Goal: Task Accomplishment & Management: Manage account settings

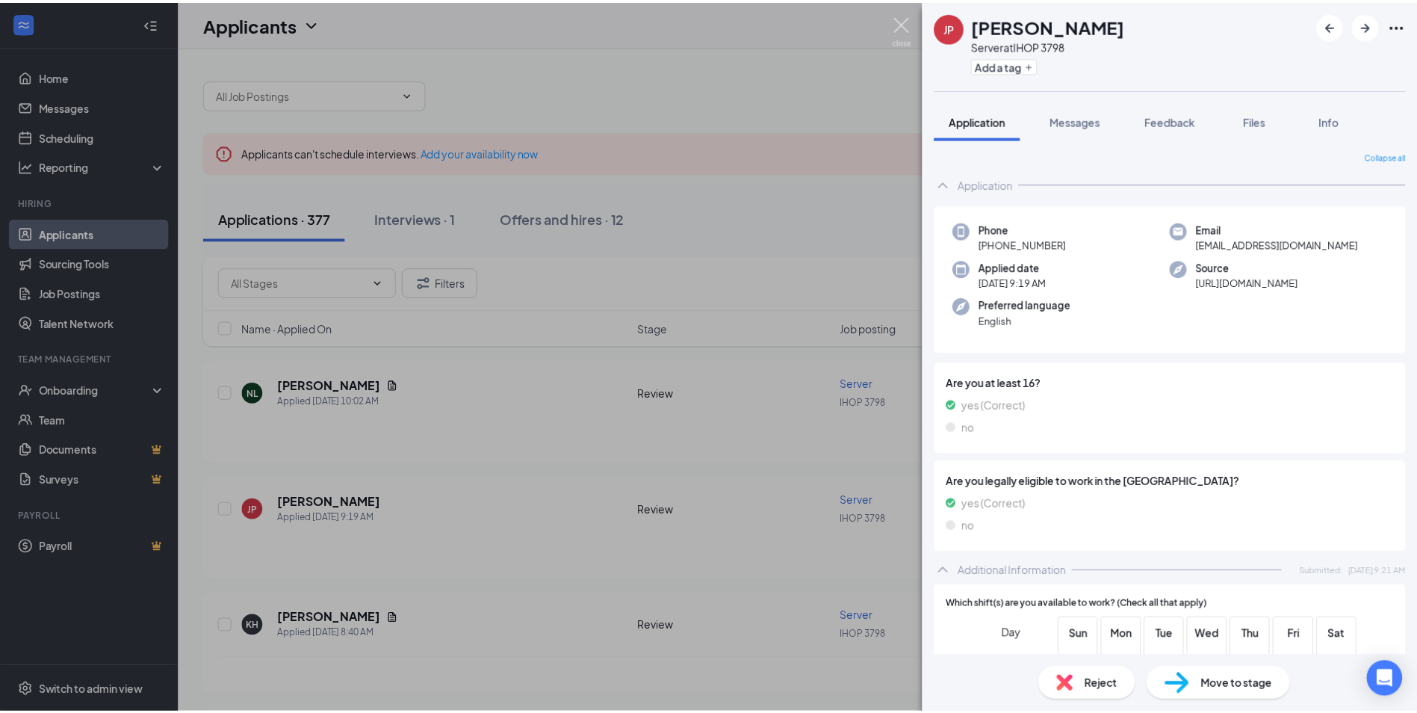
scroll to position [378, 0]
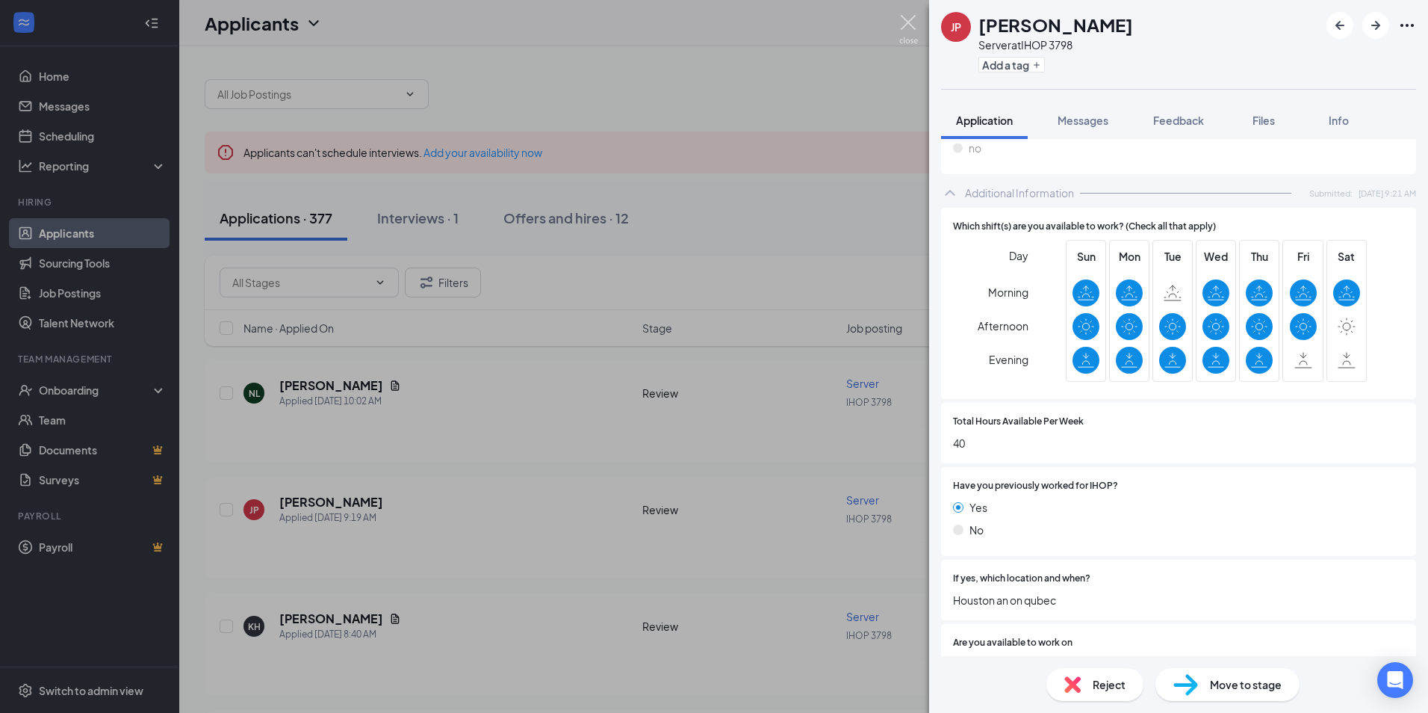
click at [906, 28] on img at bounding box center [908, 29] width 19 height 29
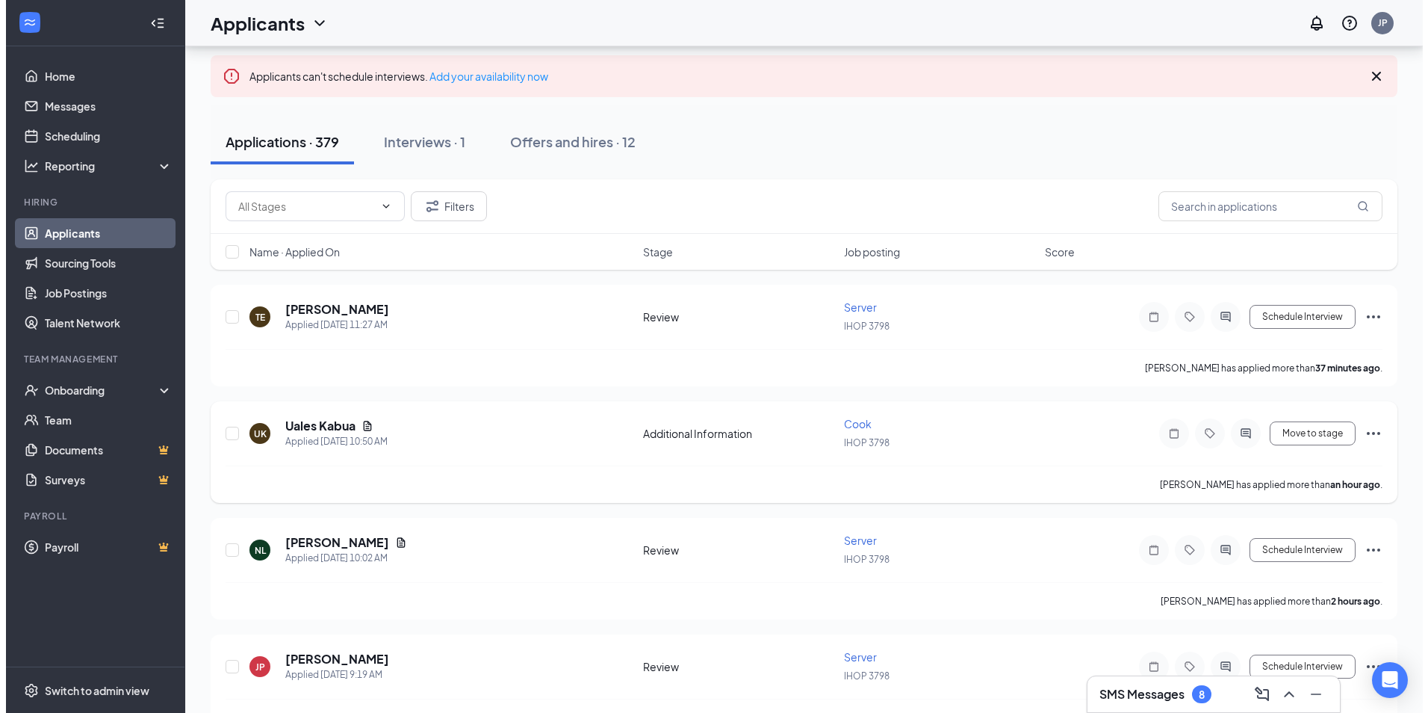
scroll to position [75, 0]
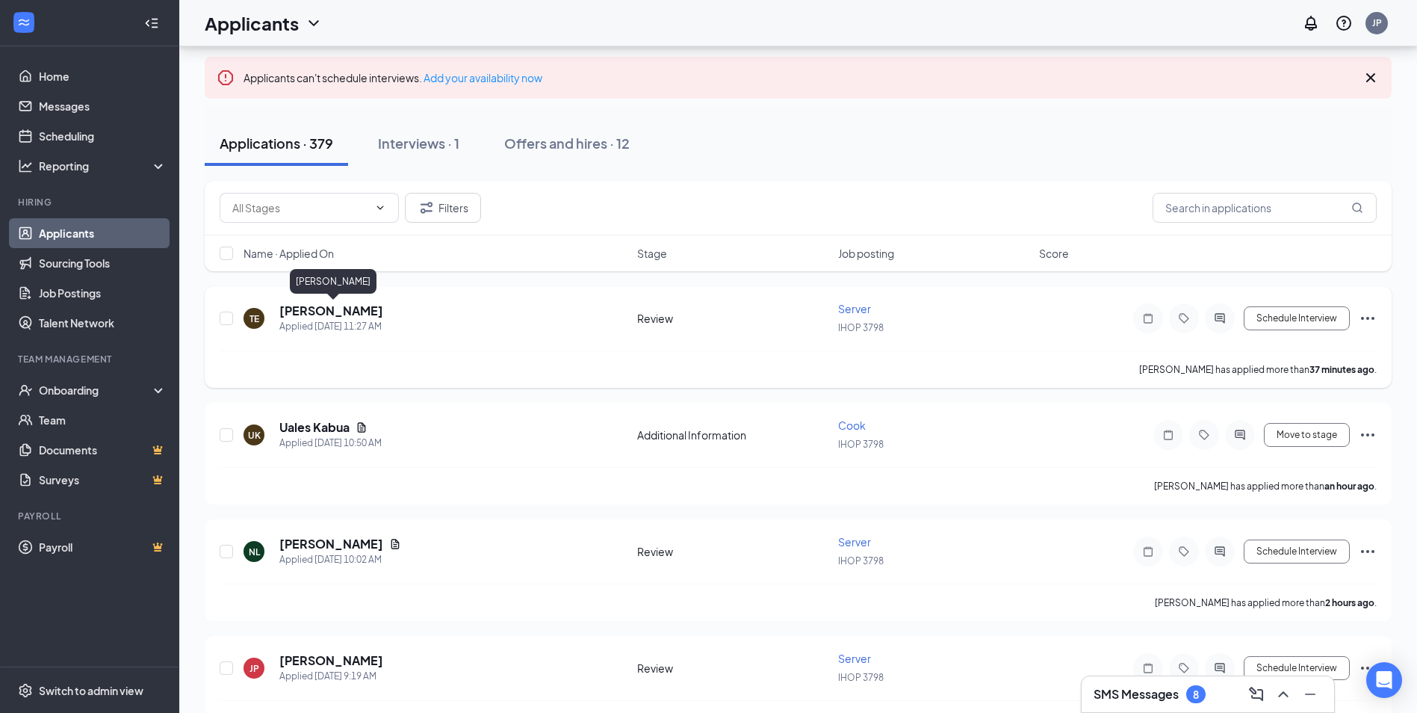
click at [352, 311] on h5 "[PERSON_NAME]" at bounding box center [331, 311] width 104 height 16
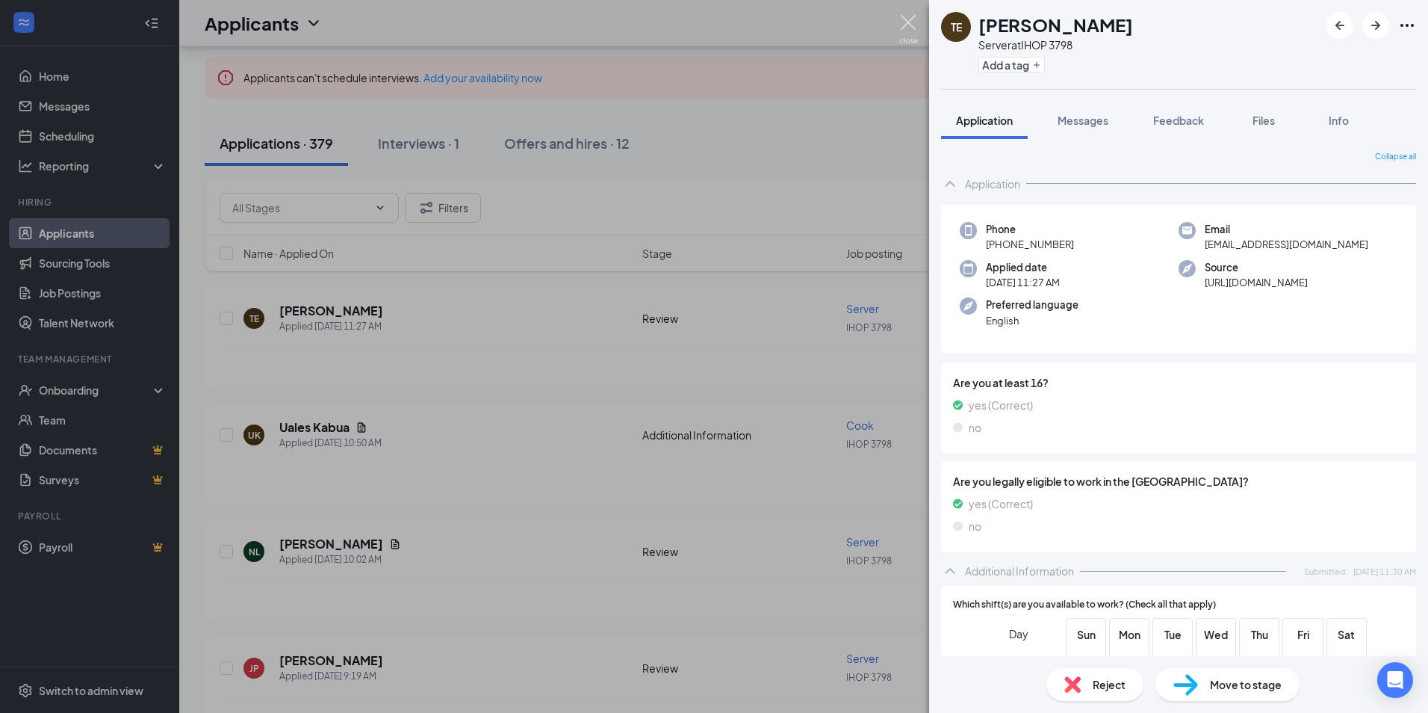
click at [909, 19] on img at bounding box center [908, 29] width 19 height 29
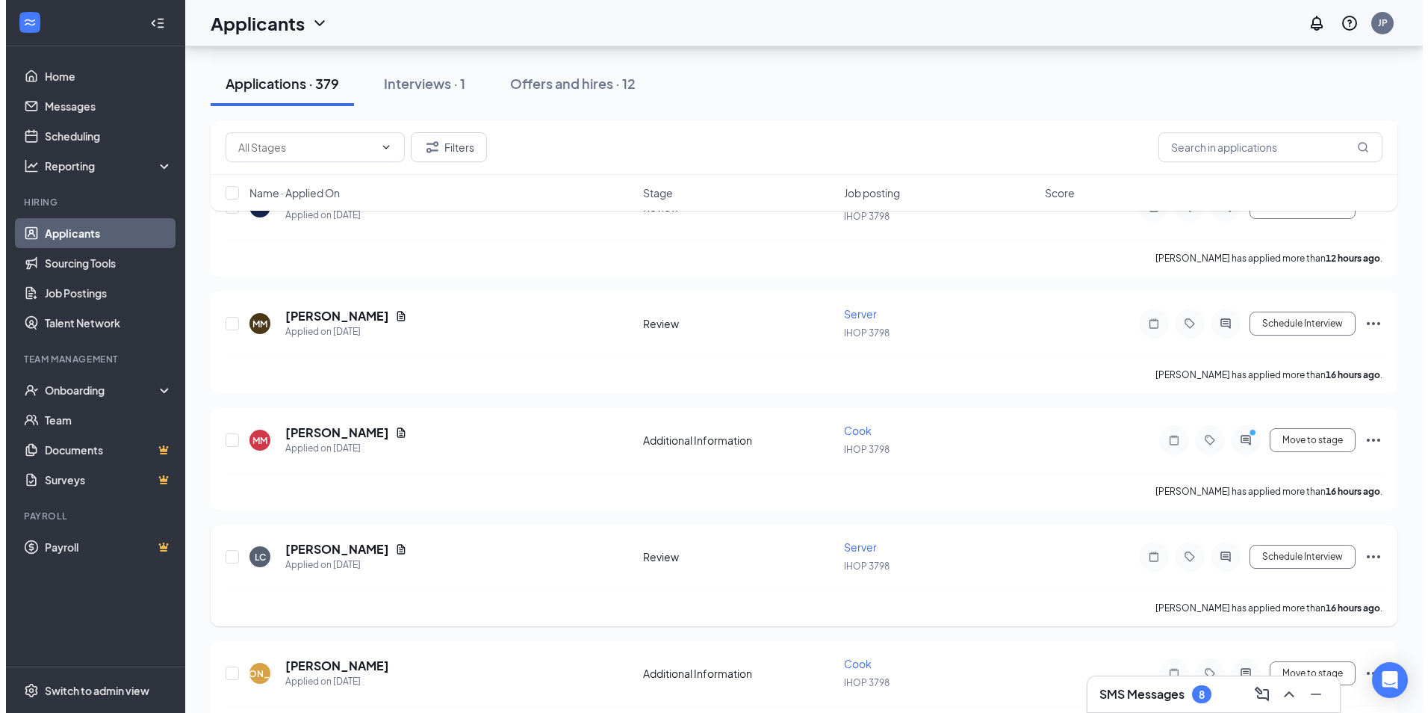
scroll to position [742, 0]
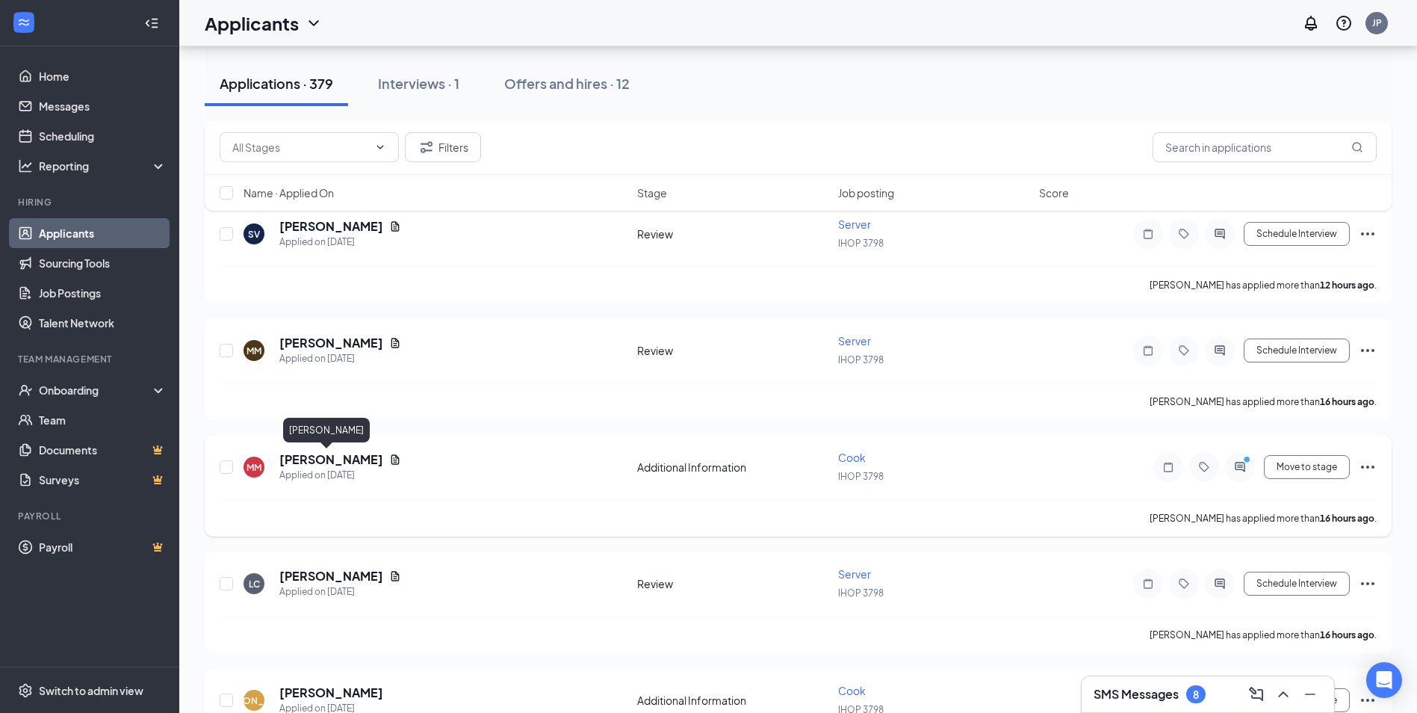
click at [332, 453] on h5 "[PERSON_NAME]" at bounding box center [331, 459] width 104 height 16
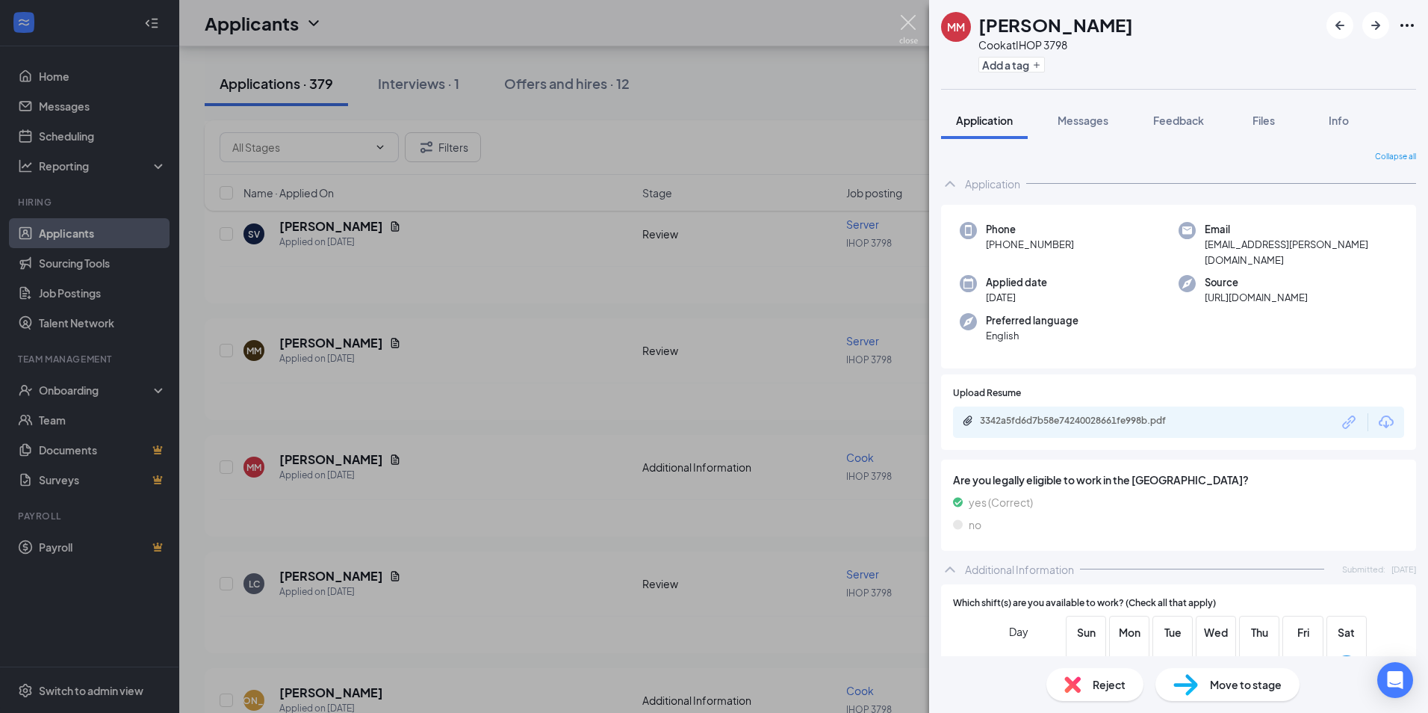
click at [914, 20] on img at bounding box center [908, 29] width 19 height 29
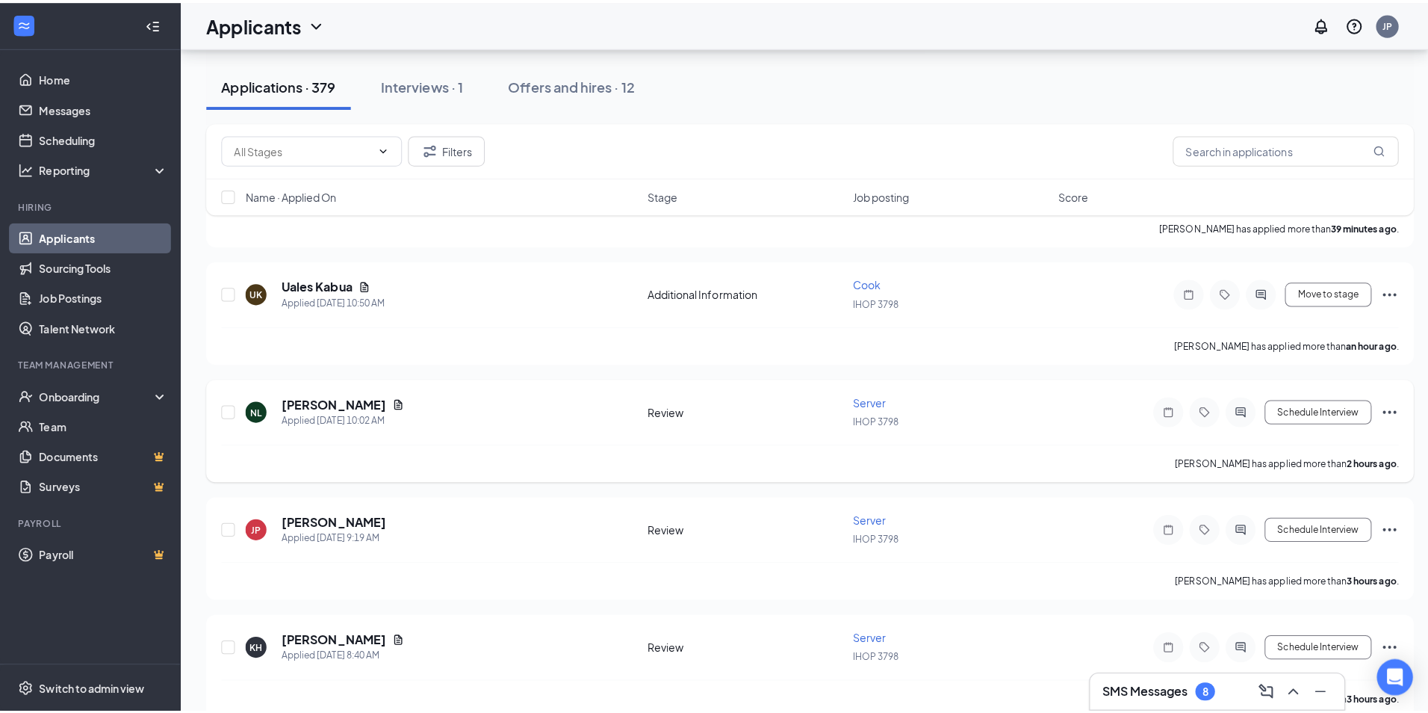
scroll to position [219, 0]
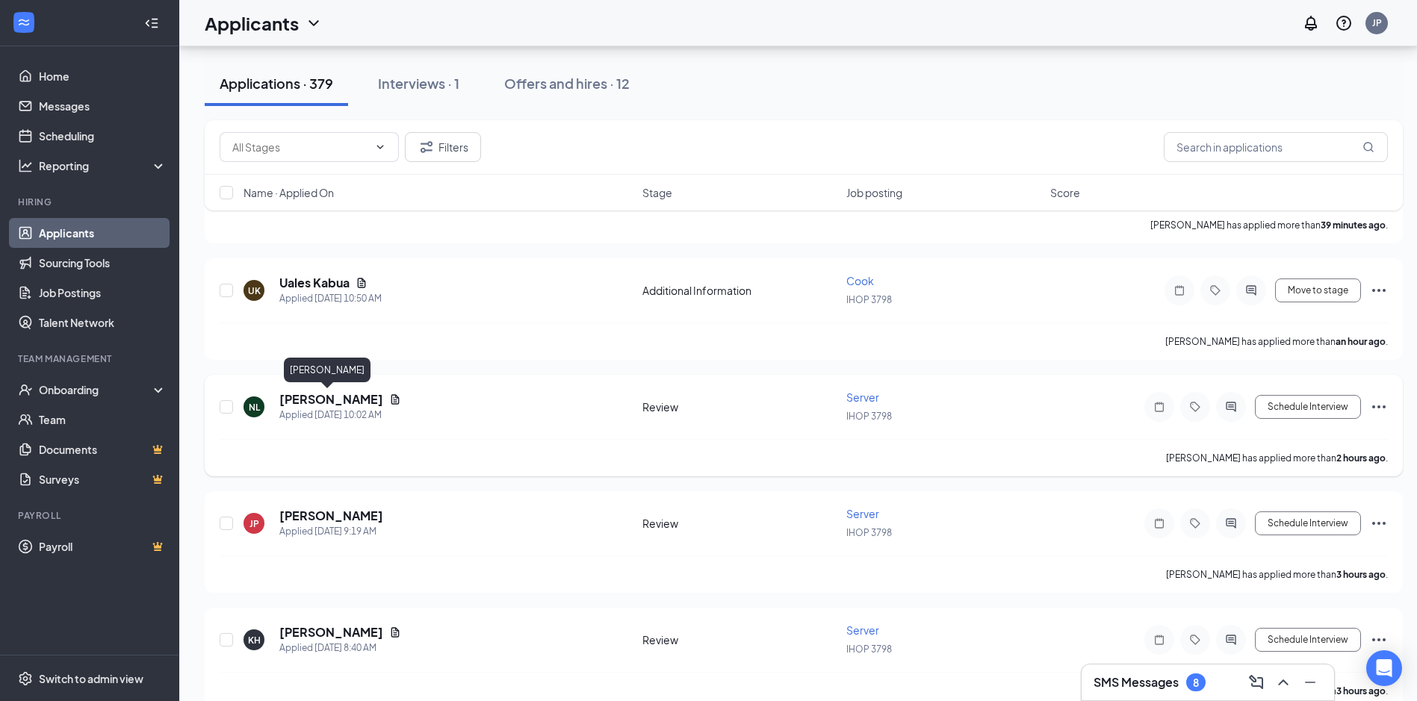
click at [335, 393] on h5 "[PERSON_NAME]" at bounding box center [331, 399] width 104 height 16
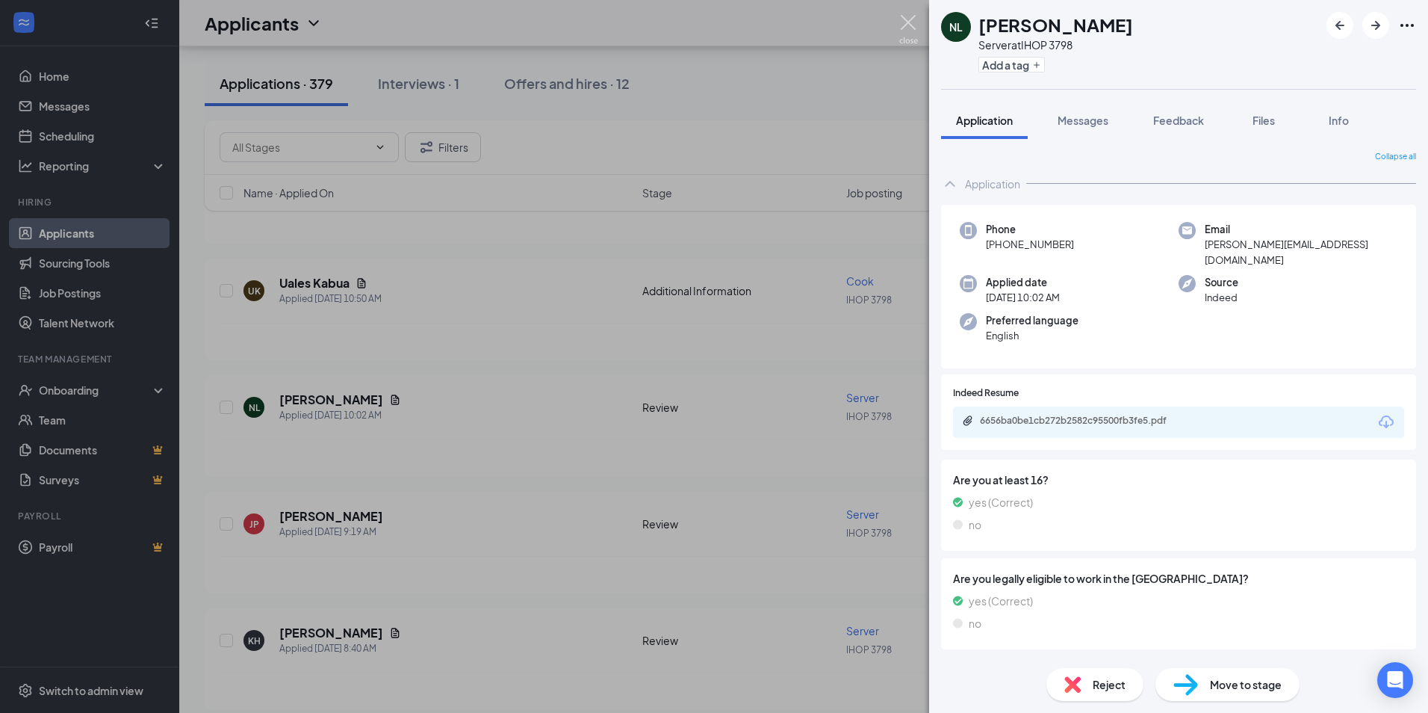
click at [901, 22] on img at bounding box center [908, 29] width 19 height 29
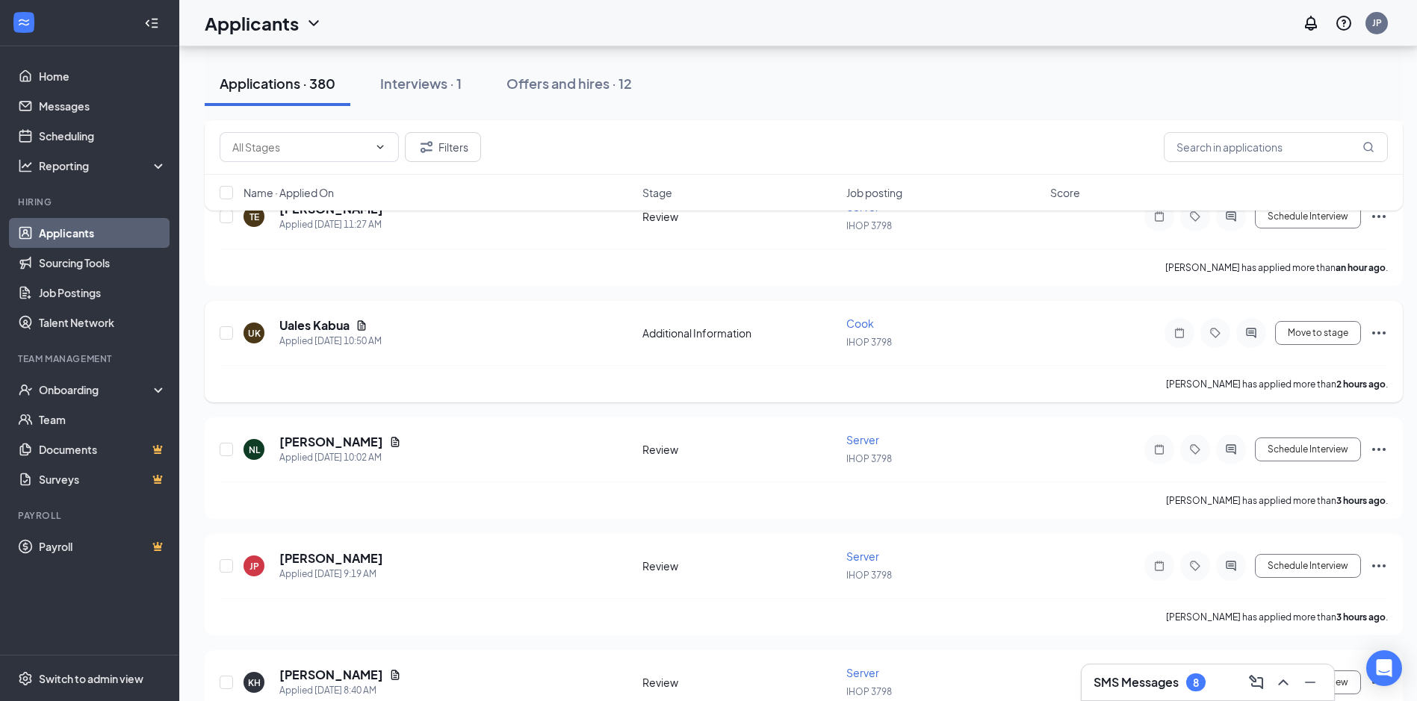
scroll to position [294, 0]
